Goal: Find specific page/section: Find specific page/section

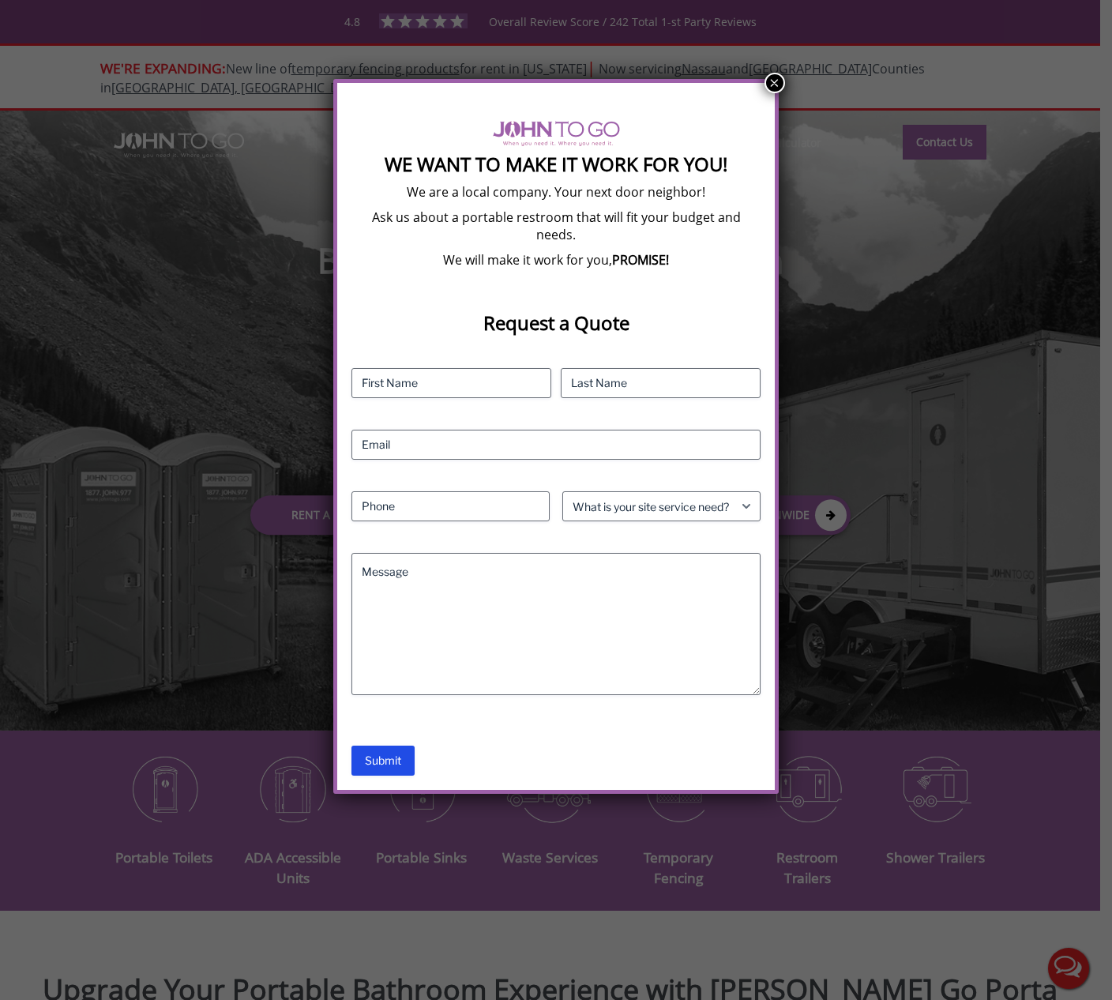
click at [774, 80] on button "×" at bounding box center [774, 83] width 21 height 21
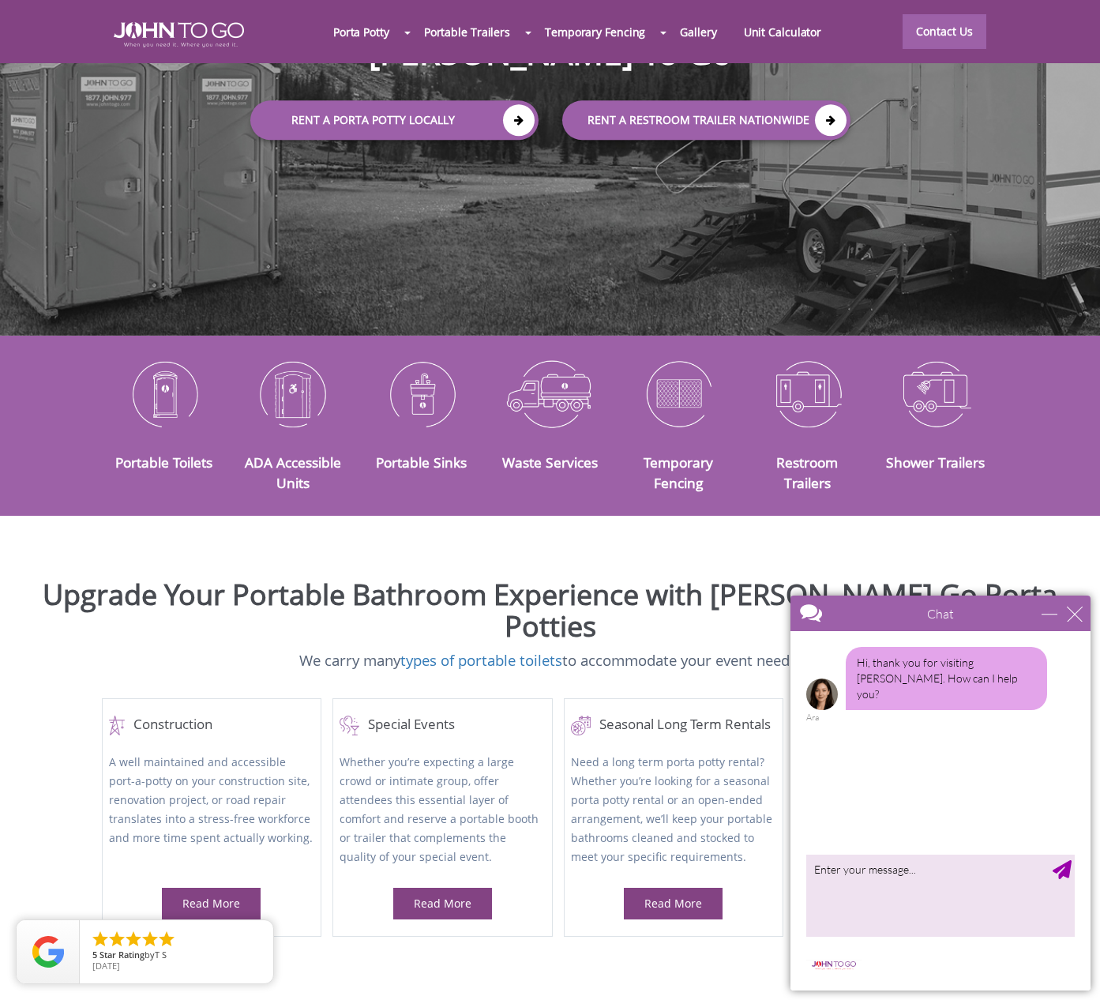
scroll to position [316, 0]
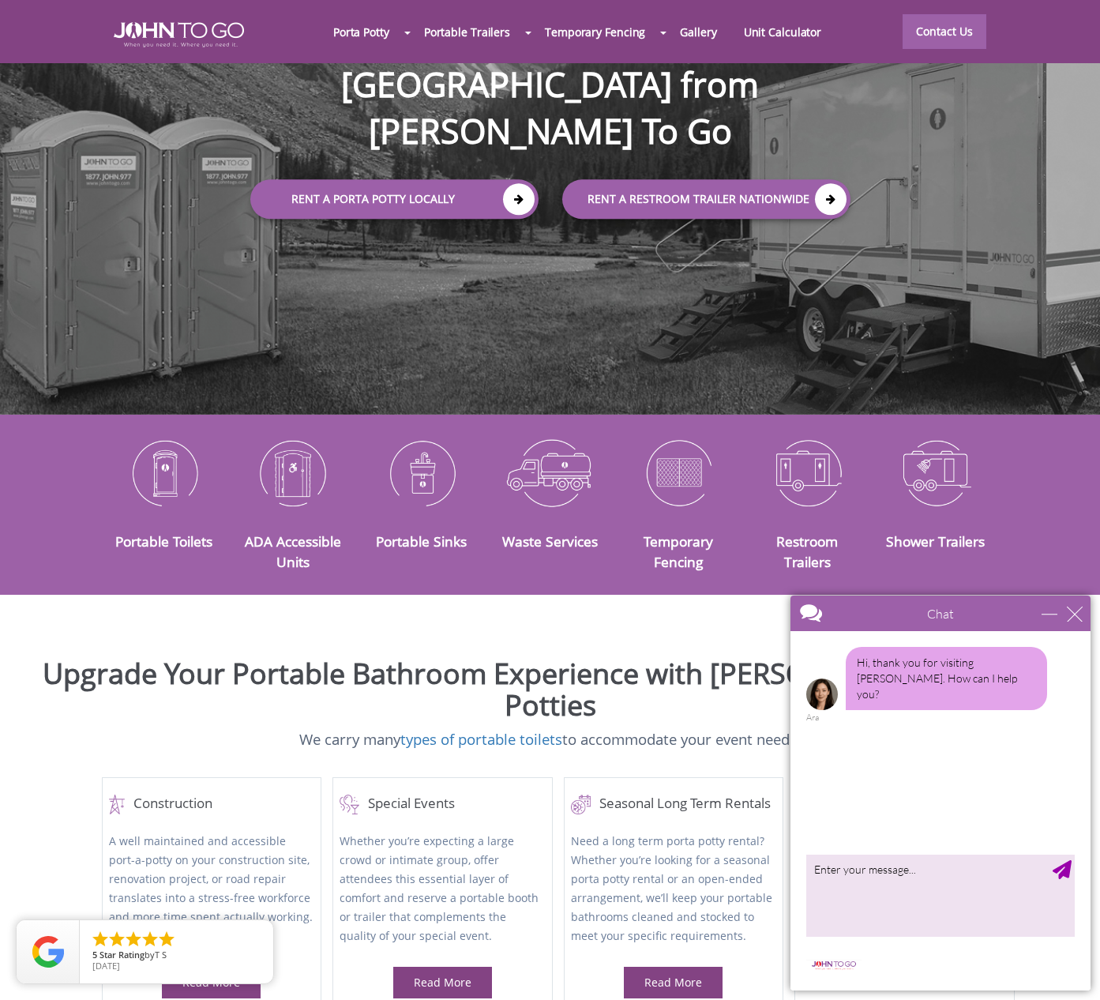
click at [527, 32] on div at bounding box center [550, 500] width 1100 height 1000
click at [530, 32] on span at bounding box center [528, 33] width 6 height 3
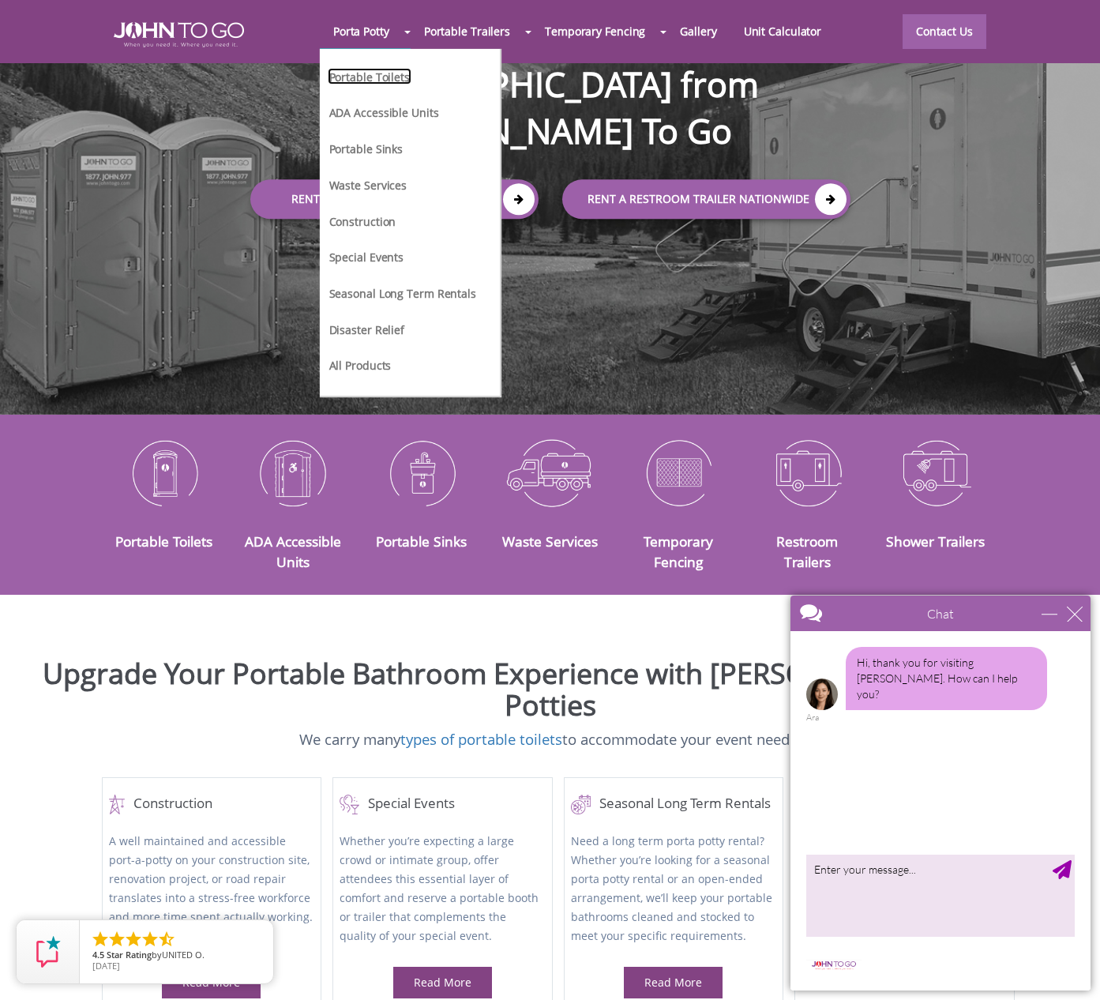
click at [402, 75] on link "Portable Toilets" at bounding box center [370, 76] width 84 height 17
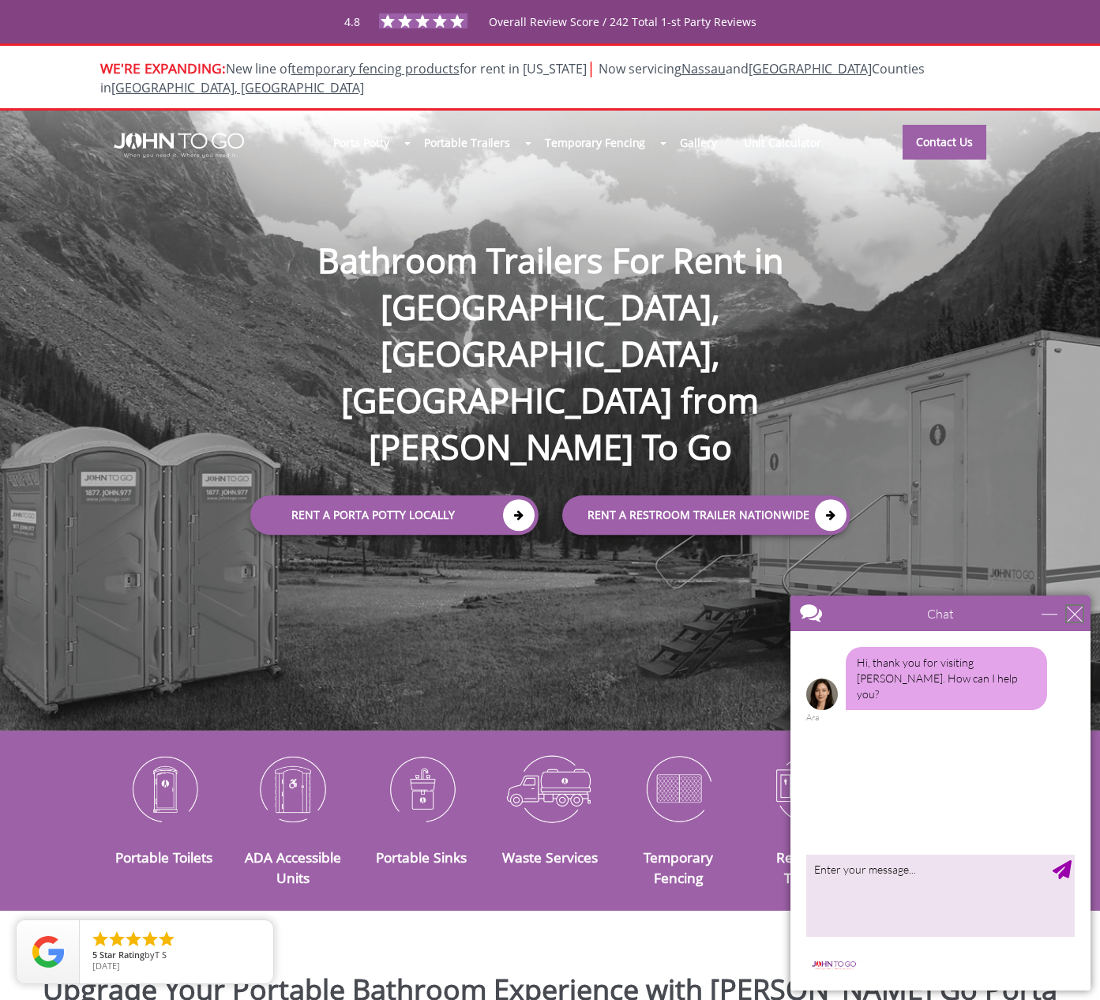
click at [1074, 617] on div "close" at bounding box center [1075, 614] width 16 height 16
